Goal: Task Accomplishment & Management: Use online tool/utility

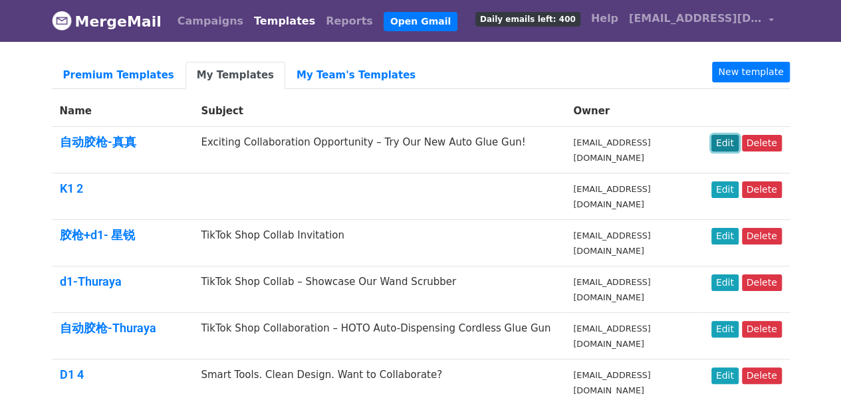
click at [717, 144] on link "Edit" at bounding box center [724, 143] width 27 height 17
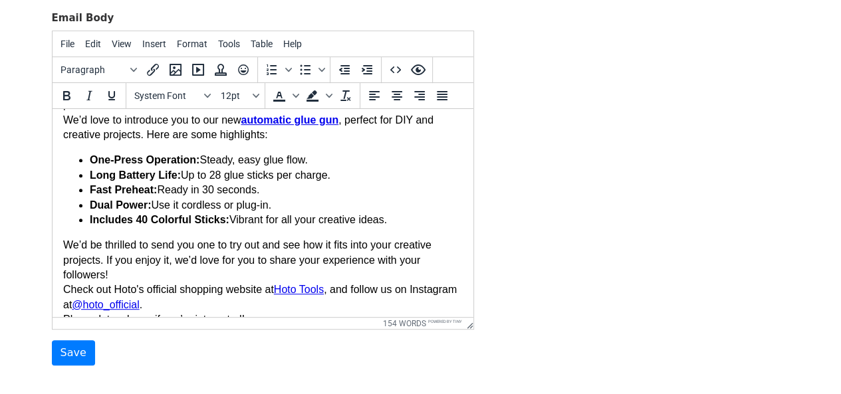
scroll to position [146, 0]
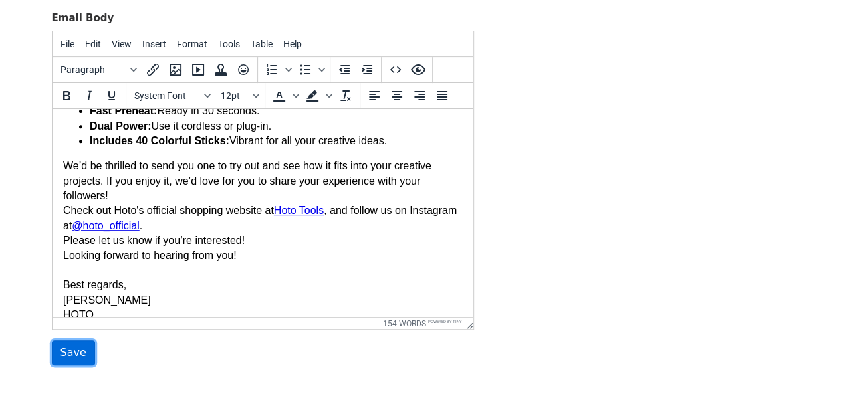
click at [82, 349] on input "Save" at bounding box center [73, 352] width 43 height 25
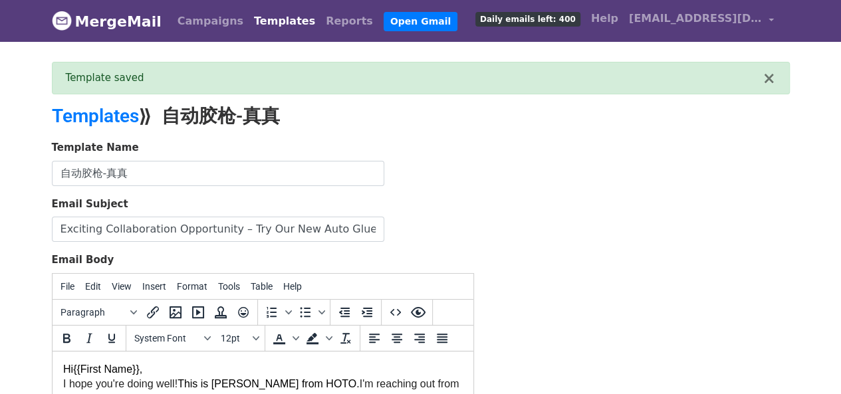
click at [249, 19] on link "Templates" at bounding box center [285, 21] width 72 height 27
